Goal: Transaction & Acquisition: Purchase product/service

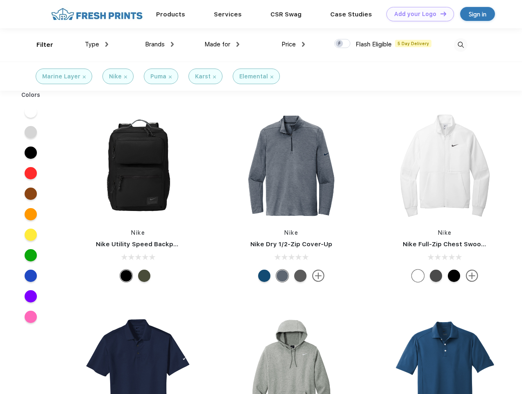
scroll to position [0, 0]
click at [418, 14] on link "Add your Logo Design Tool" at bounding box center [421, 14] width 68 height 14
click at [0, 0] on div "Design Tool" at bounding box center [0, 0] width 0 height 0
click at [440, 14] on link "Add your Logo Design Tool" at bounding box center [421, 14] width 68 height 14
click at [39, 45] on div "Filter" at bounding box center [45, 44] width 17 height 9
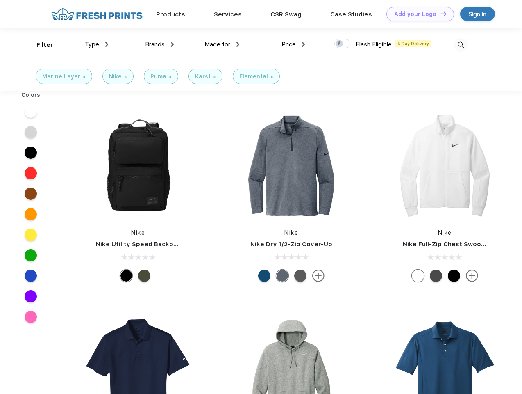
click at [97, 44] on span "Type" at bounding box center [92, 44] width 14 height 7
click at [160, 44] on span "Brands" at bounding box center [155, 44] width 20 height 7
click at [222, 44] on span "Made for" at bounding box center [218, 44] width 26 height 7
click at [294, 44] on span "Price" at bounding box center [289, 44] width 14 height 7
click at [343, 44] on div at bounding box center [343, 43] width 16 height 9
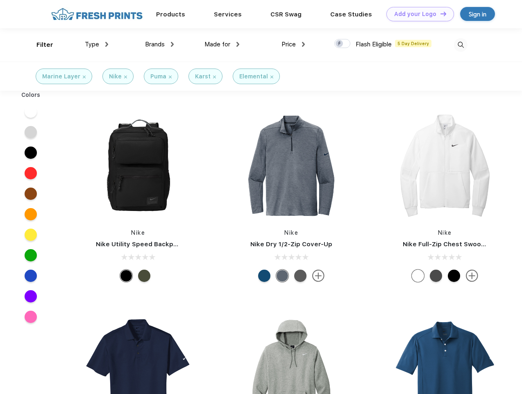
click at [340, 44] on input "checkbox" at bounding box center [337, 41] width 5 height 5
click at [461, 45] on img at bounding box center [461, 45] width 14 height 14
